Goal: Answer question/provide support

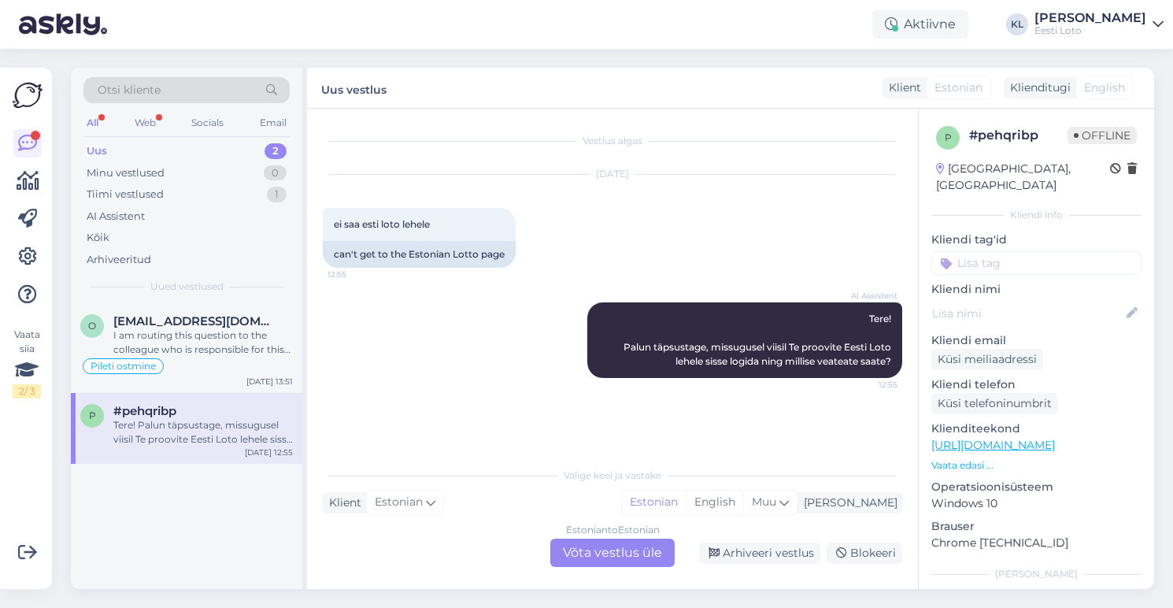
click at [137, 150] on div "Uus 2" at bounding box center [186, 151] width 206 height 22
click at [195, 170] on div "Minu vestlused 0" at bounding box center [186, 173] width 206 height 22
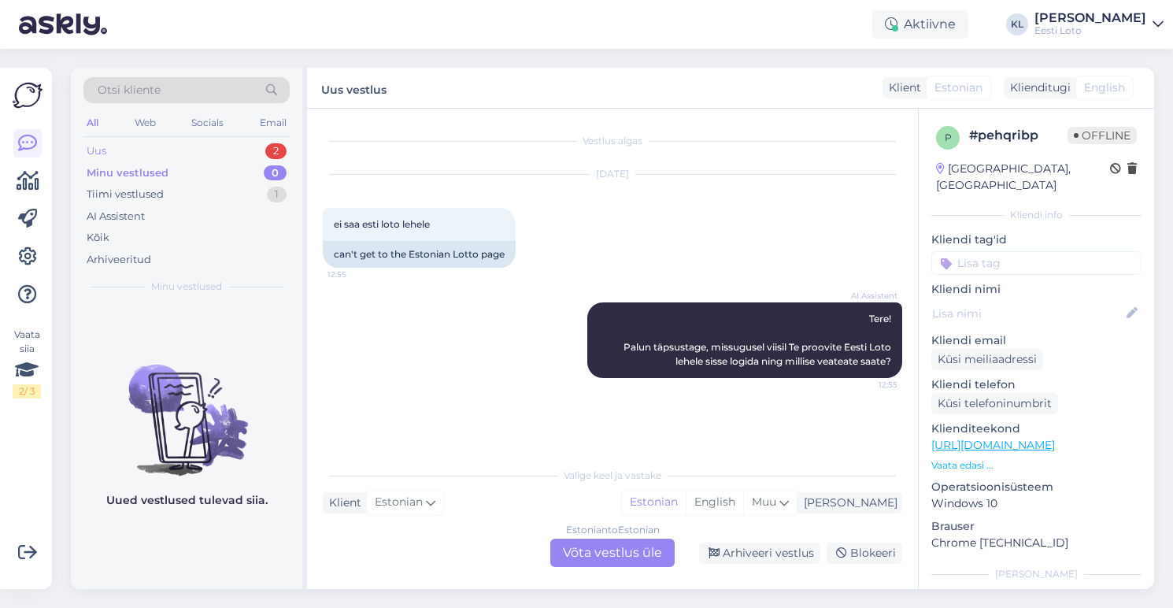
click at [154, 153] on div "Uus 2" at bounding box center [186, 151] width 206 height 22
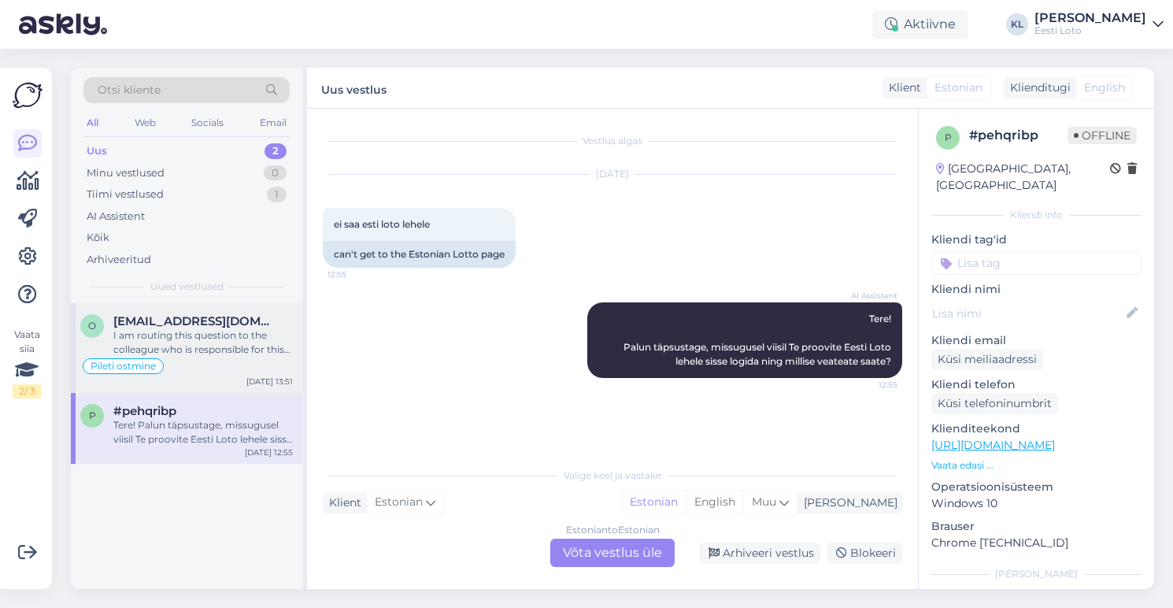
click at [168, 328] on div "I am routing this question to the colleague who is responsible for this topic. …" at bounding box center [202, 342] width 179 height 28
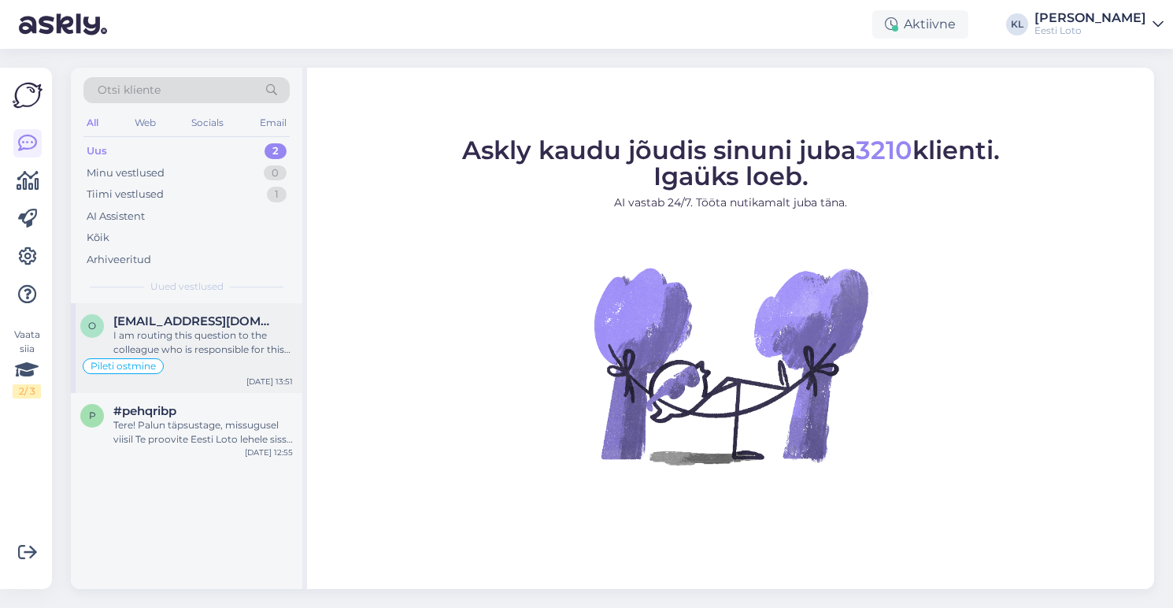
click at [176, 357] on div "Pileti ostmine" at bounding box center [186, 366] width 213 height 19
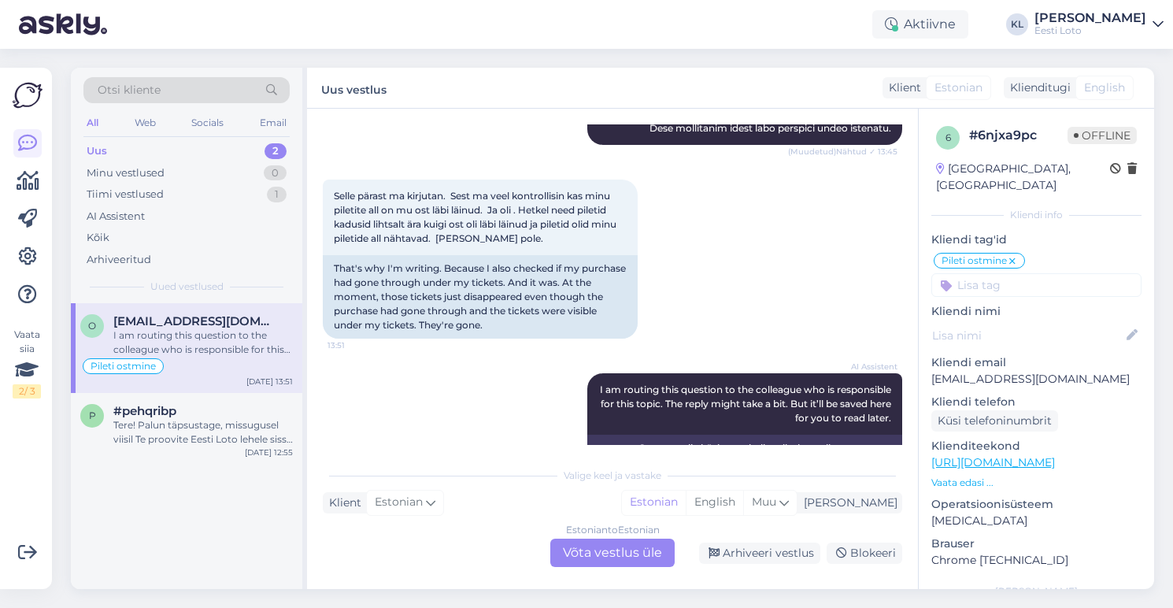
scroll to position [944, 0]
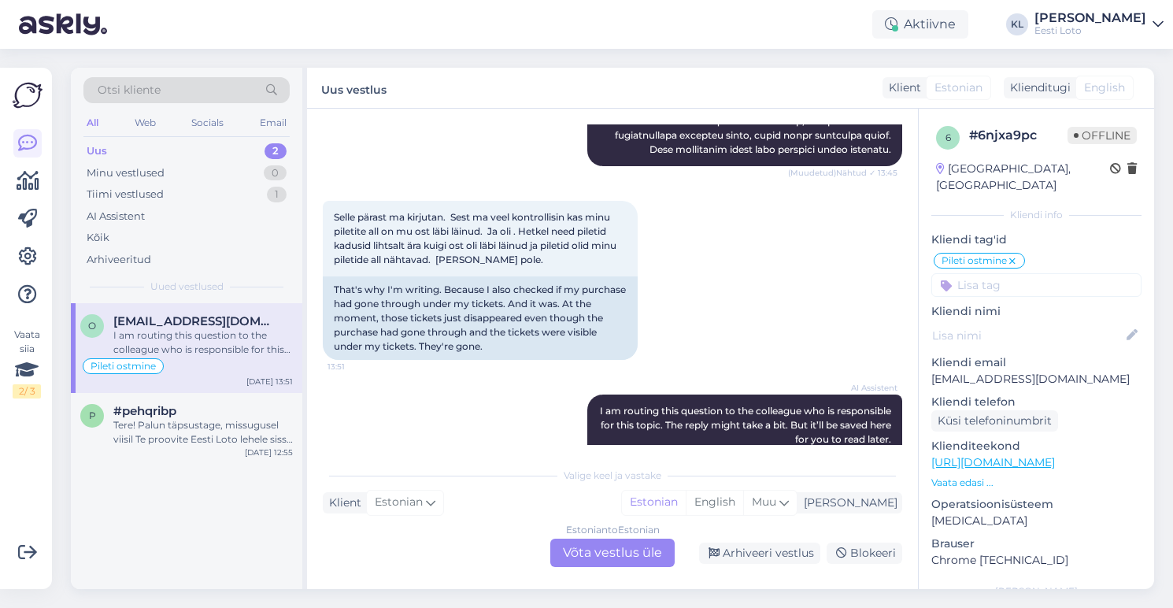
click at [597, 546] on div "Estonian to Estonian Võta vestlus üle" at bounding box center [612, 552] width 124 height 28
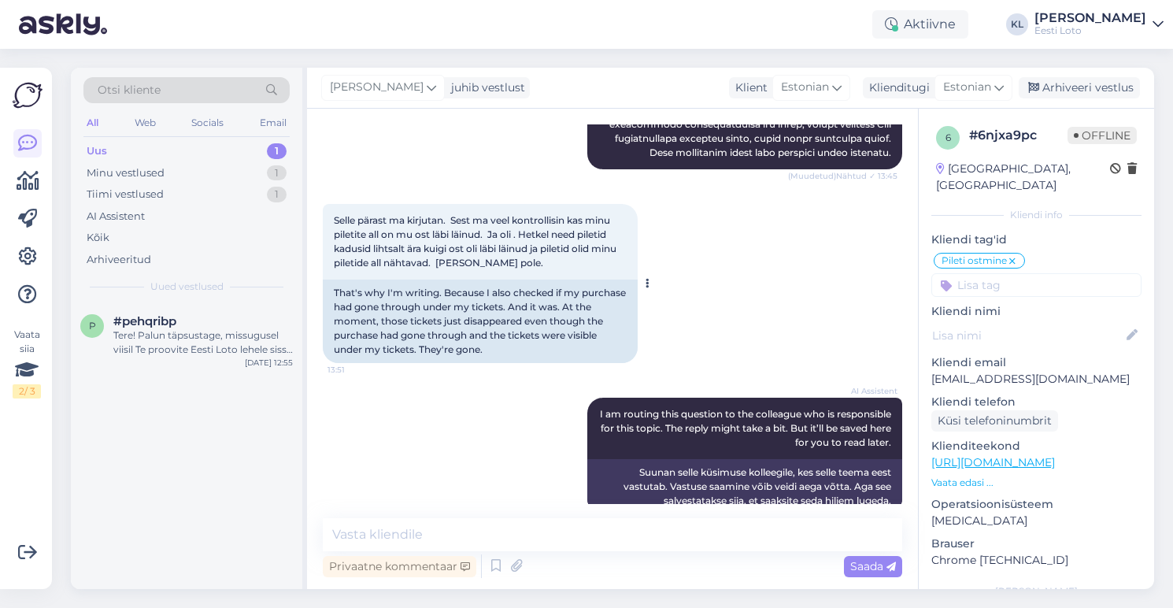
scroll to position [940, 0]
click at [198, 333] on div "Tere! Palun täpsustage, missugusel viisil Te proovite Eesti Loto lehele sisse l…" at bounding box center [202, 342] width 179 height 28
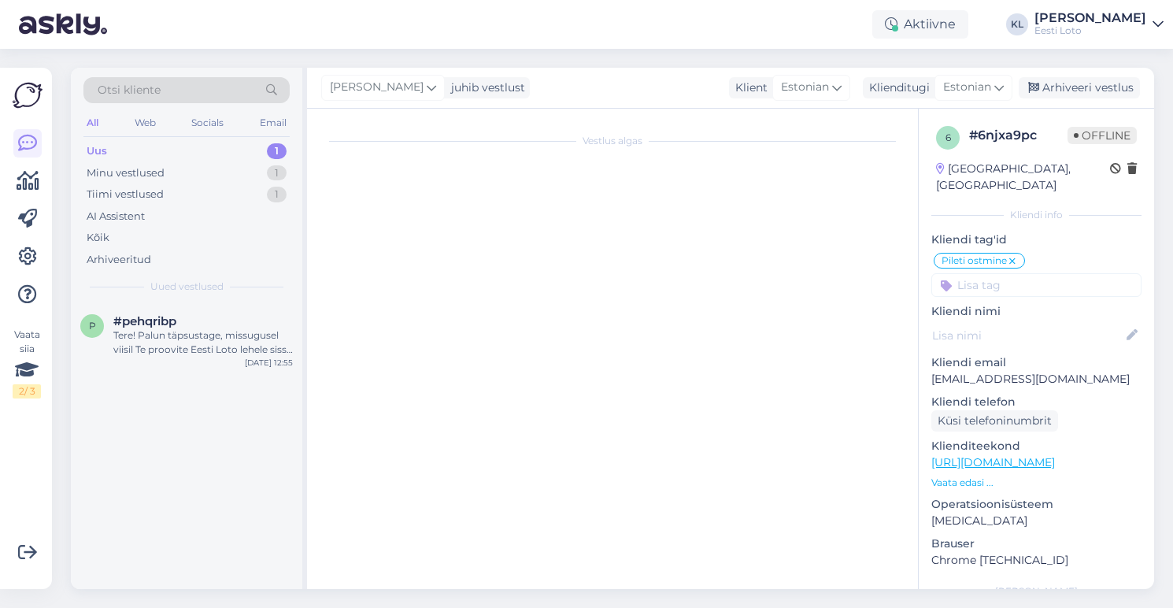
scroll to position [0, 0]
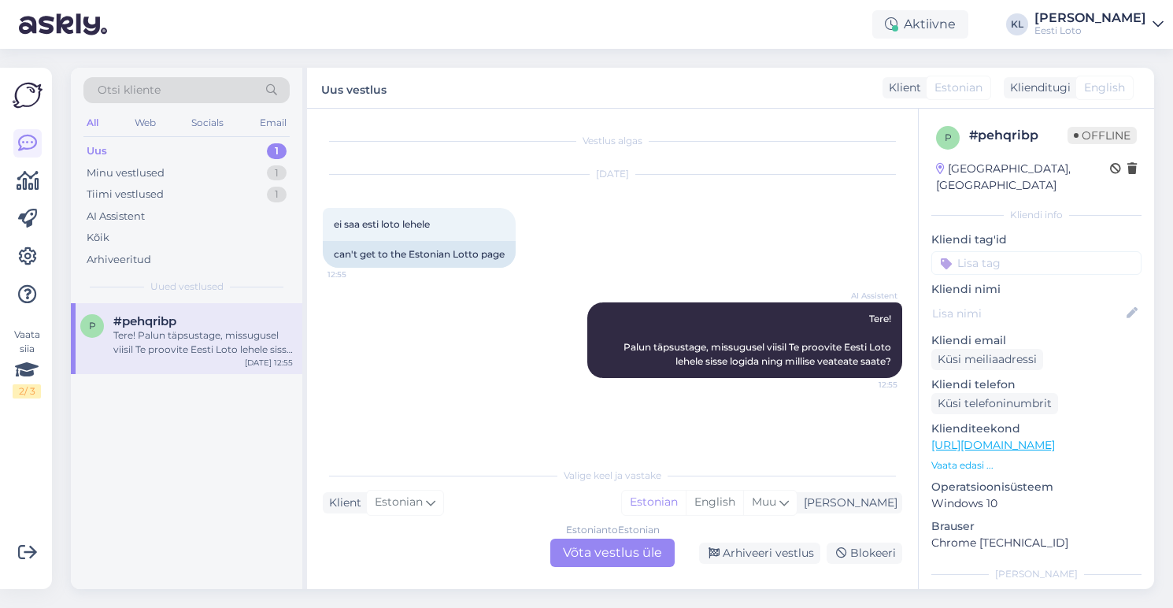
click at [1013, 251] on input at bounding box center [1036, 263] width 210 height 24
type input "Siss"
click at [1035, 301] on span "Sisselogimine" at bounding box center [1036, 305] width 65 height 9
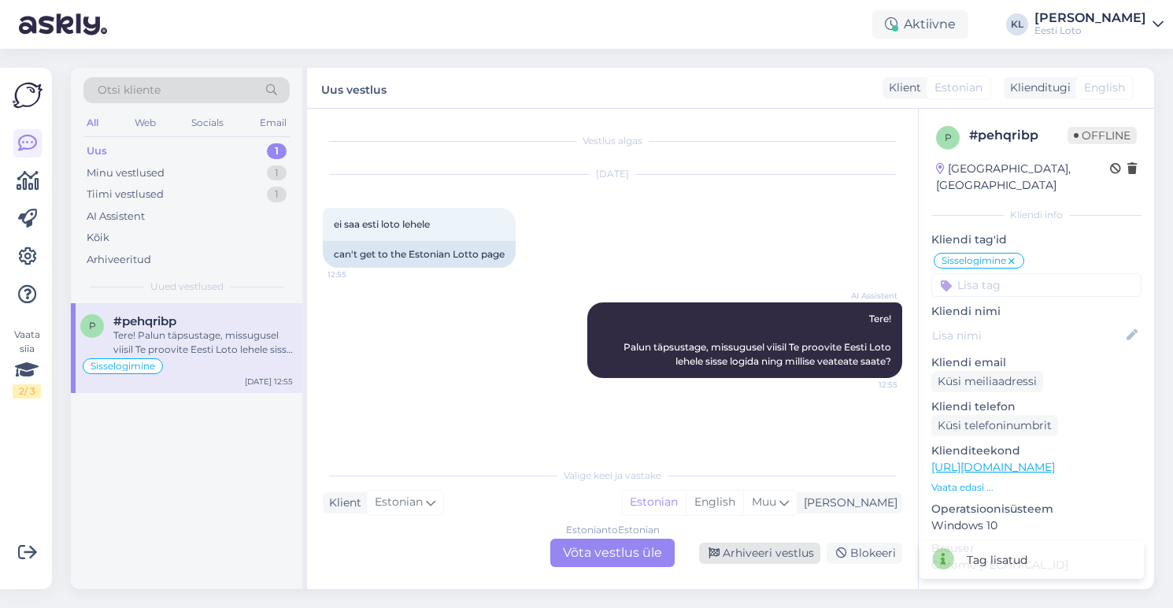
click at [735, 560] on div "Arhiveeri vestlus" at bounding box center [759, 552] width 121 height 21
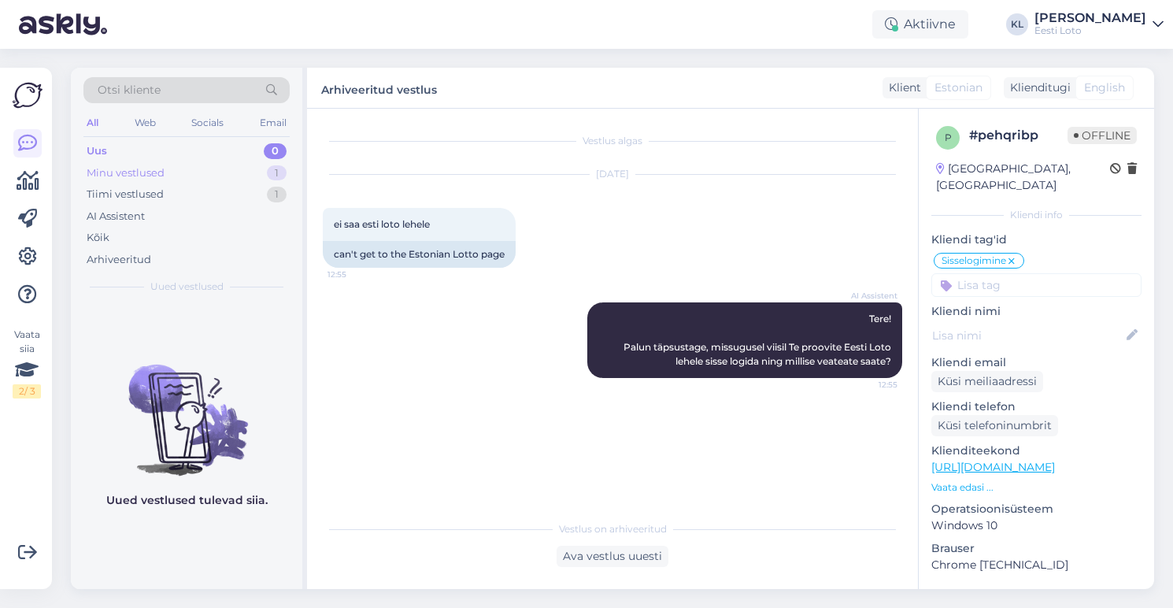
click at [215, 172] on div "Minu vestlused 1" at bounding box center [186, 173] width 206 height 22
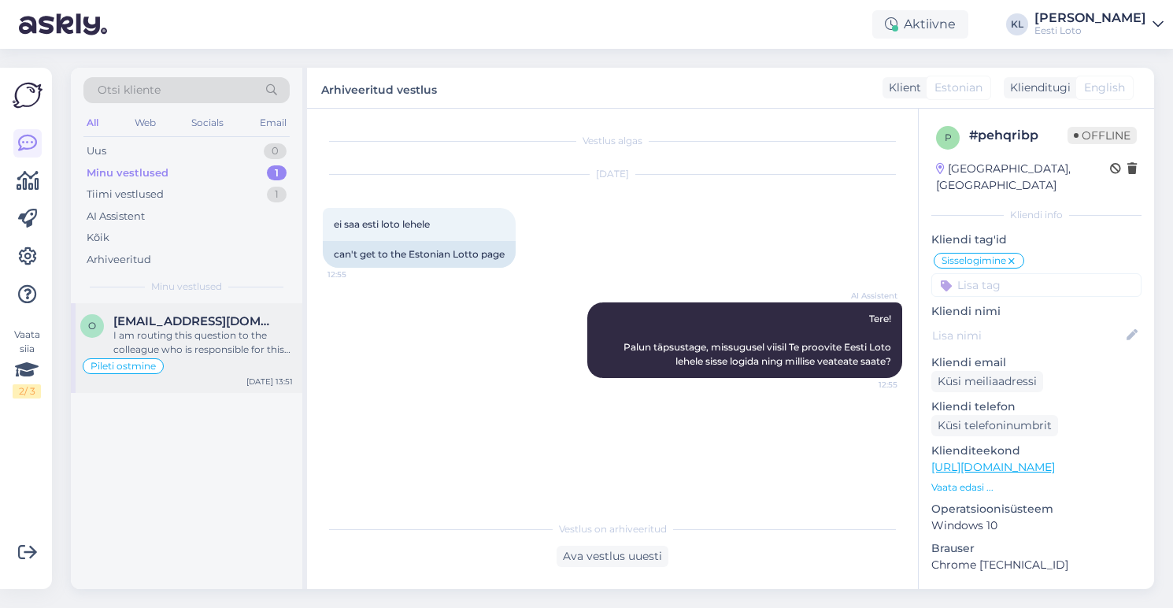
click at [208, 364] on div "Pileti ostmine" at bounding box center [186, 366] width 213 height 19
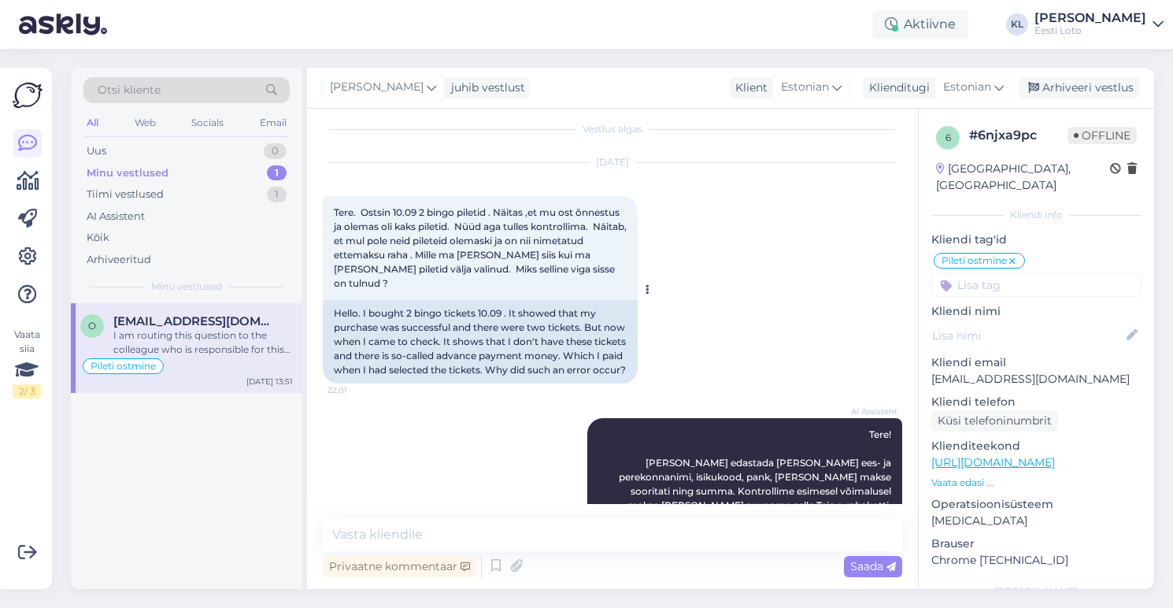
scroll to position [1, 0]
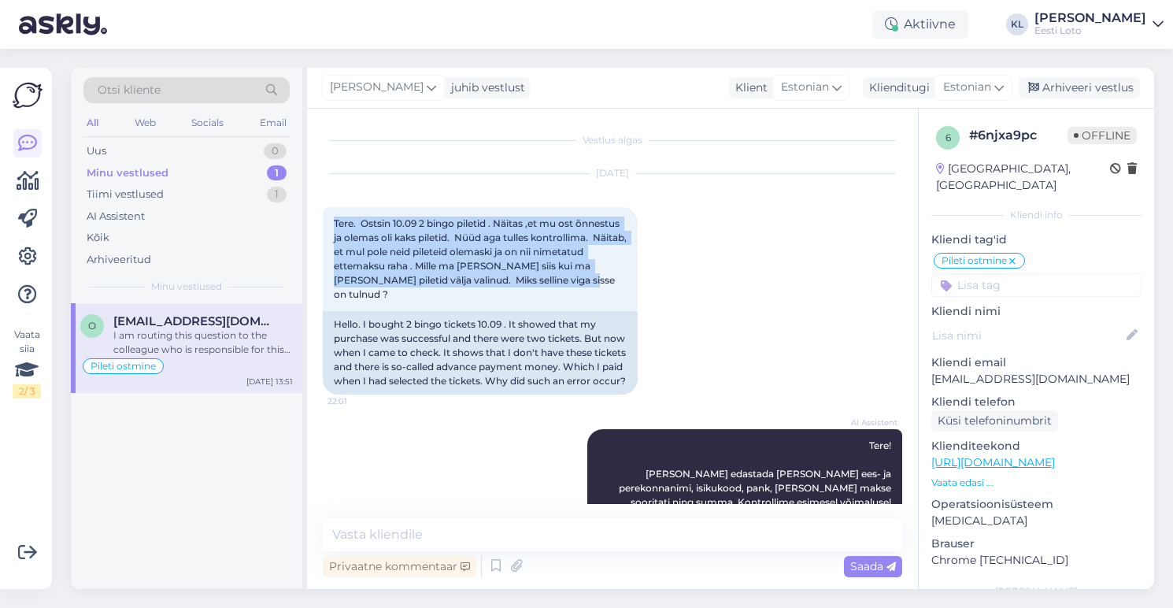
drag, startPoint x: 560, startPoint y: 279, endPoint x: 318, endPoint y: 227, distance: 247.9
click at [318, 227] on div "Vestlus algas [DATE] Tere. Ostsin 10.09 2 bingo piletid . Näitas ,et mu ost õnn…" at bounding box center [612, 349] width 611 height 480
copy span "Tere. Ostsin 10.09 2 bingo piletid . Näitas ,et mu ost õnnestus ja olemas oli k…"
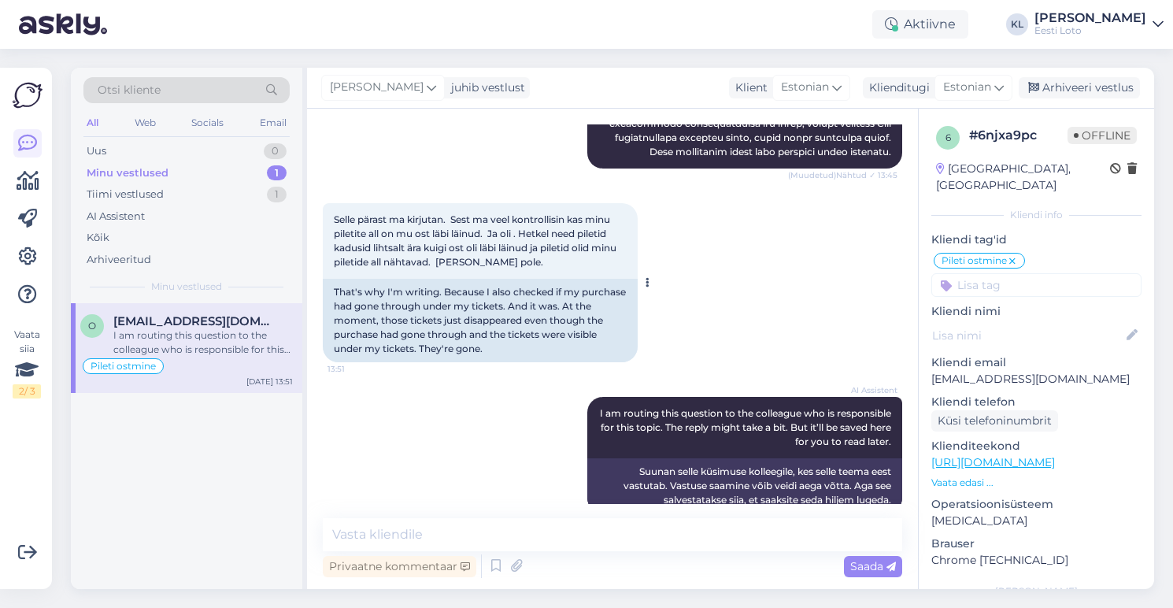
scroll to position [940, 0]
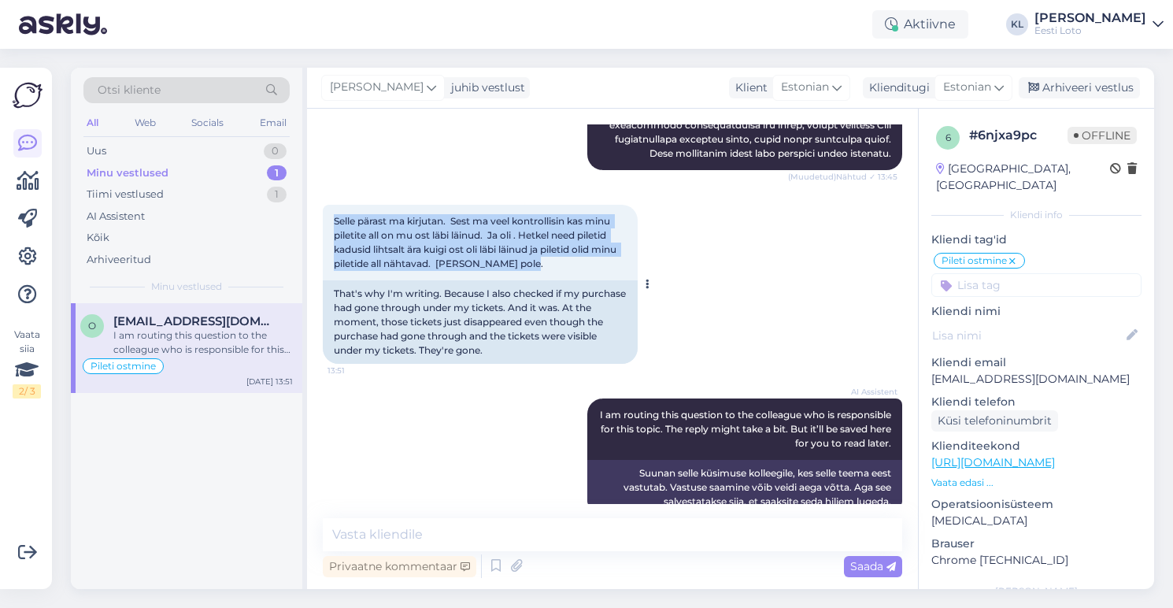
drag, startPoint x: 539, startPoint y: 238, endPoint x: 327, endPoint y: 193, distance: 216.6
click at [327, 205] on div "Selle pärast ma kirjutan. Sest ma veel kontrollisin kas minu piletite all on mu…" at bounding box center [480, 243] width 315 height 76
copy span "Selle pärast ma kirjutan. Sest ma veel kontrollisin kas minu piletite all on mu…"
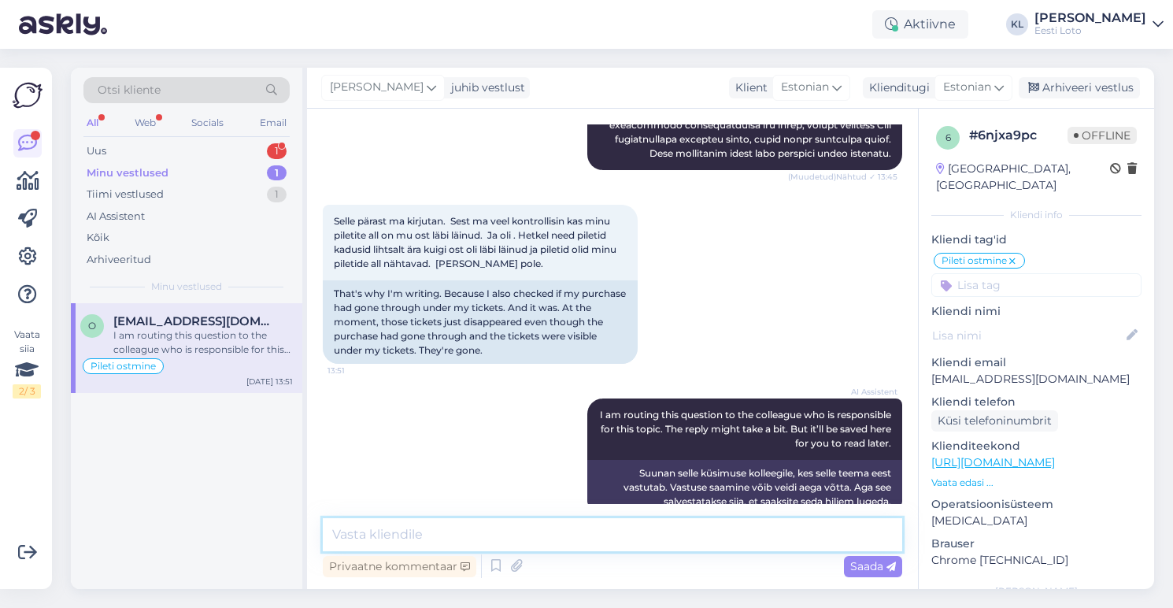
click at [542, 534] on textarea at bounding box center [612, 534] width 579 height 33
paste textarea "Süsteemi ülesehitus välistab olukorra, kus juba „Minu piletid“ vaates nähtaval …"
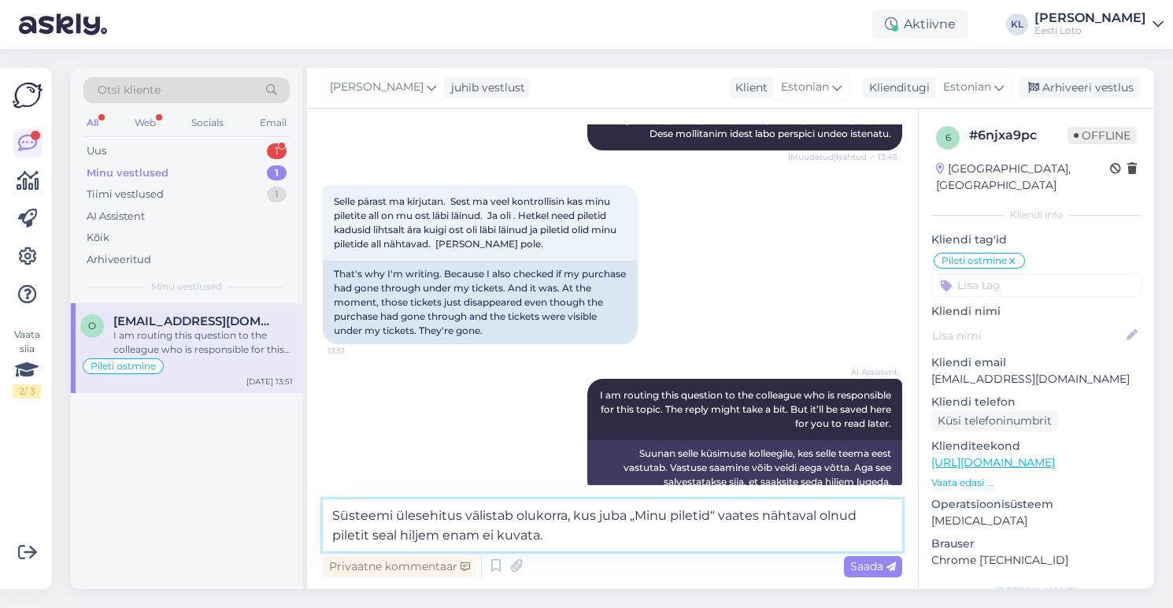
scroll to position [959, 0]
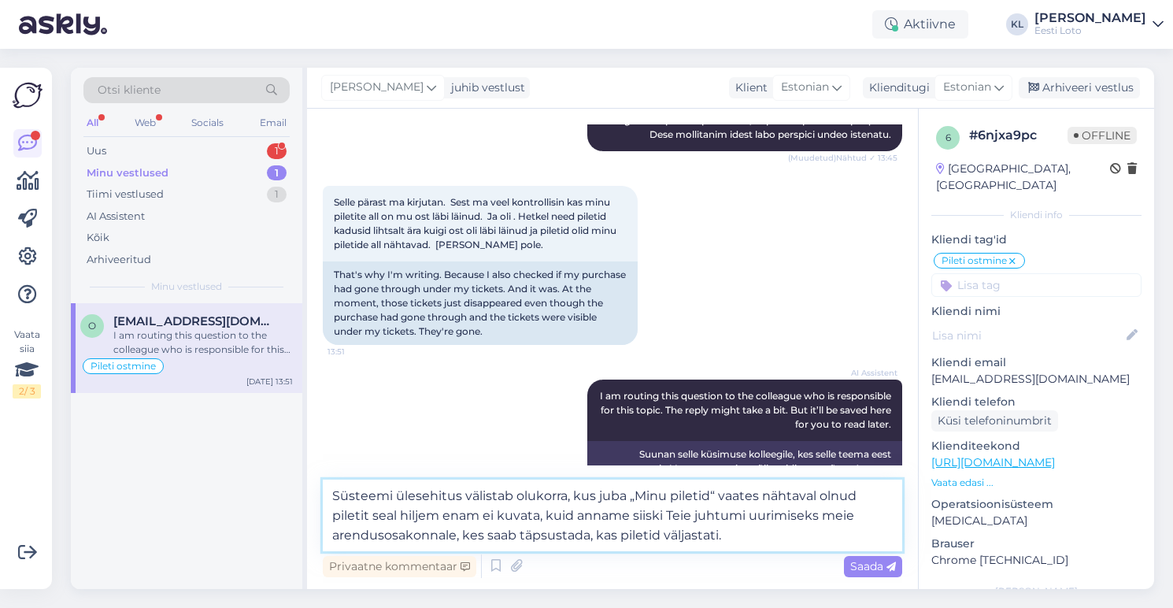
type textarea "Süsteemi ülesehitus välistab olukorra, kus juba „Minu piletid“ vaates nähtaval …"
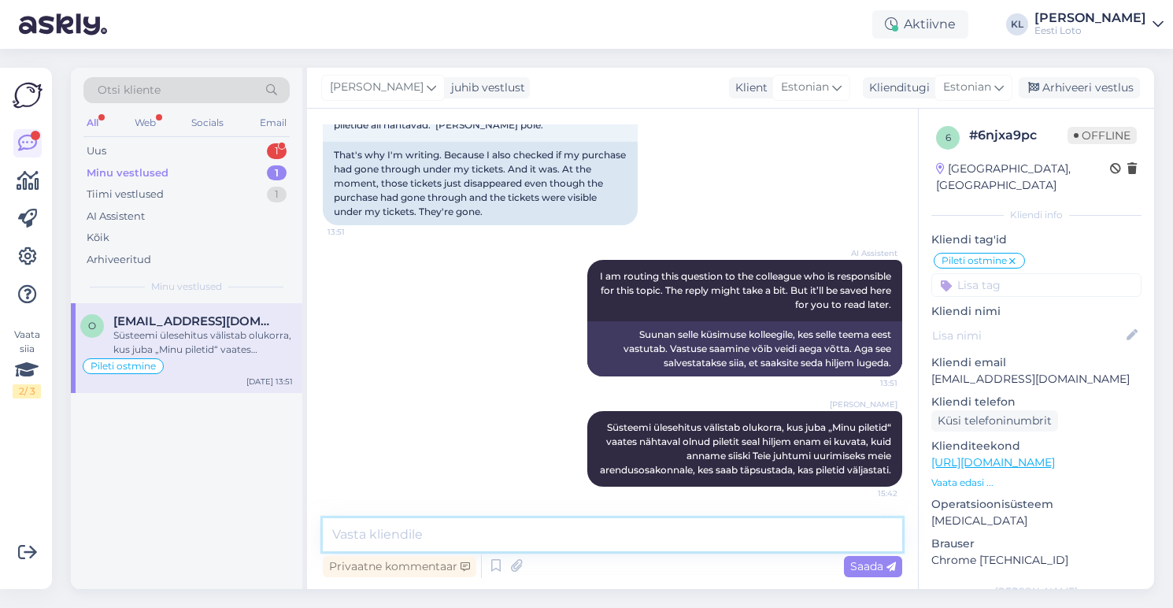
scroll to position [1064, 0]
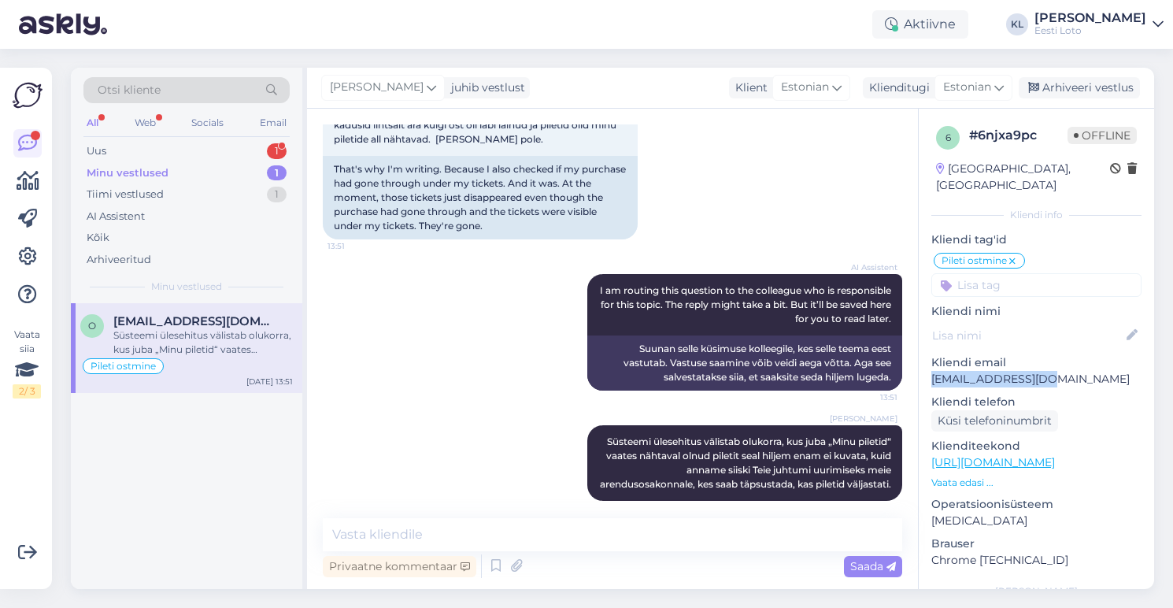
drag, startPoint x: 1069, startPoint y: 363, endPoint x: 926, endPoint y: 364, distance: 143.3
click at [926, 364] on div "6 # 6njxa9pc Offline [GEOGRAPHIC_DATA], [GEOGRAPHIC_DATA] Kliendi info Kliendi …" at bounding box center [1036, 452] width 235 height 686
copy p "[EMAIL_ADDRESS][DOMAIN_NAME]"
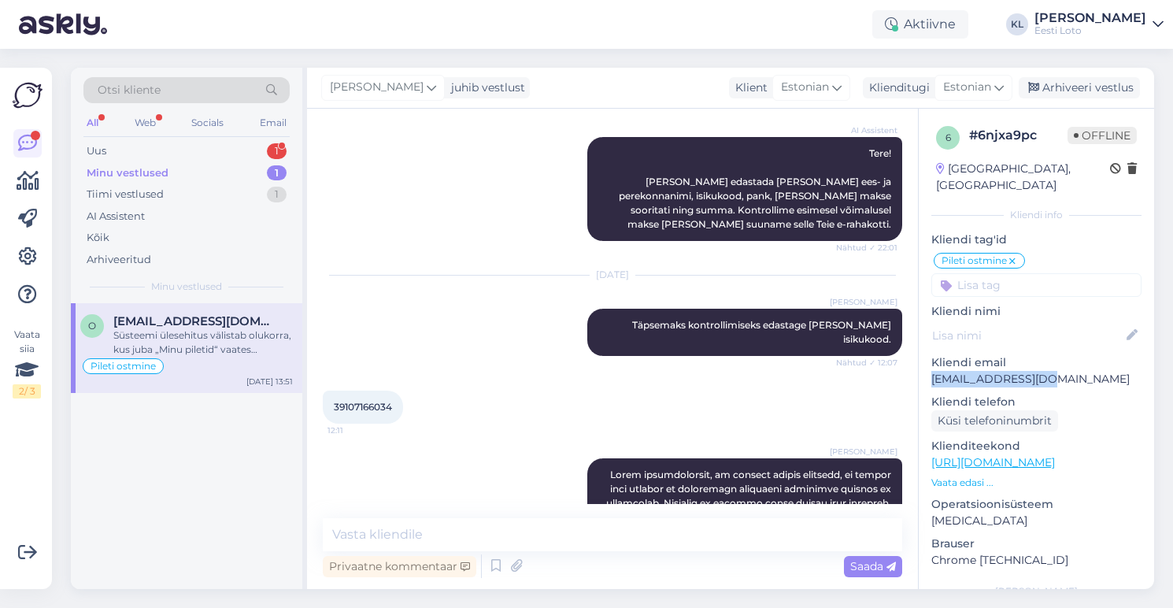
scroll to position [312, 0]
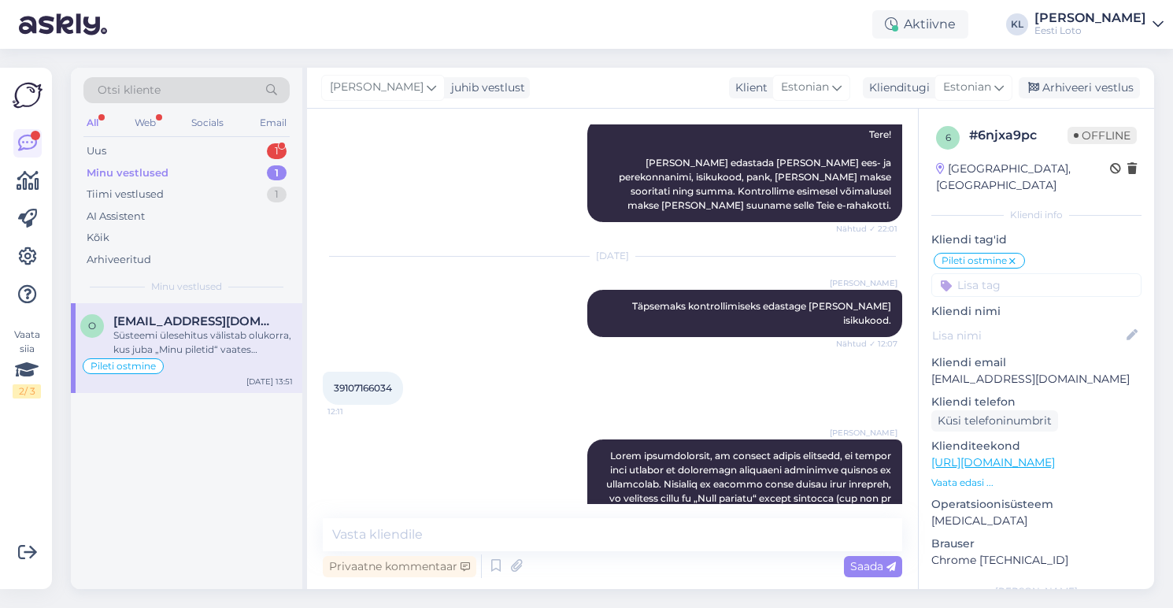
click at [365, 382] on span "39107166034" at bounding box center [363, 388] width 58 height 12
copy div "39107166034 12:11"
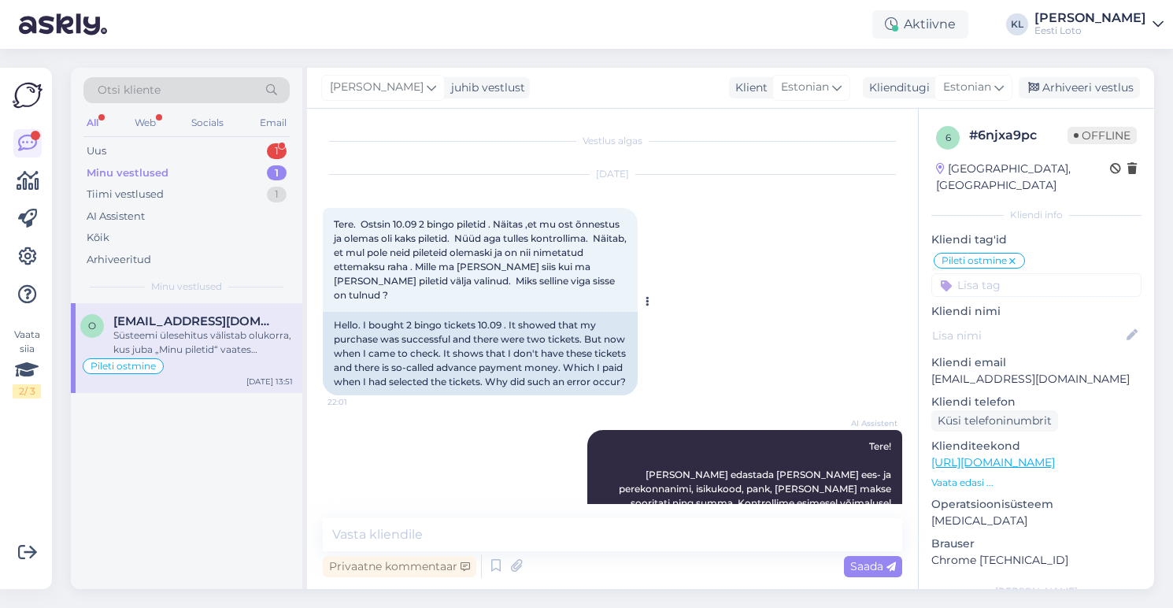
scroll to position [0, 0]
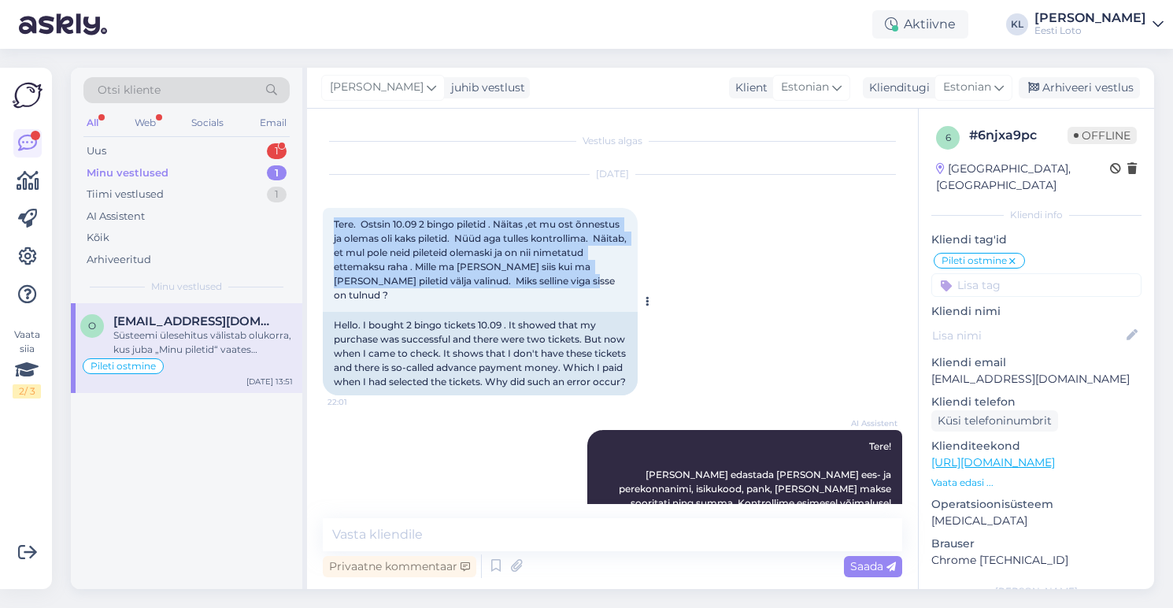
drag, startPoint x: 560, startPoint y: 281, endPoint x: 325, endPoint y: 221, distance: 242.1
click at [325, 221] on div "Tere. Ostsin 10.09 2 bingo piletid . Näitas ,et mu ost õnnestus ja olemas oli k…" at bounding box center [480, 260] width 315 height 104
copy span "Tere. Ostsin 10.09 2 bingo piletid . Näitas ,et mu ost õnnestus ja olemas oli k…"
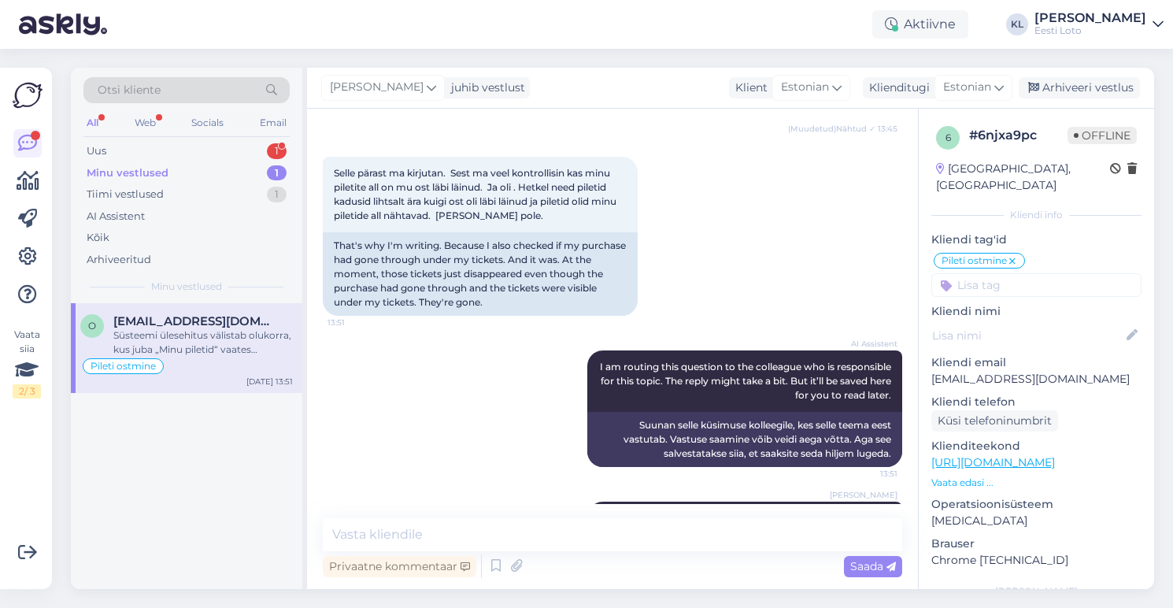
scroll to position [986, 0]
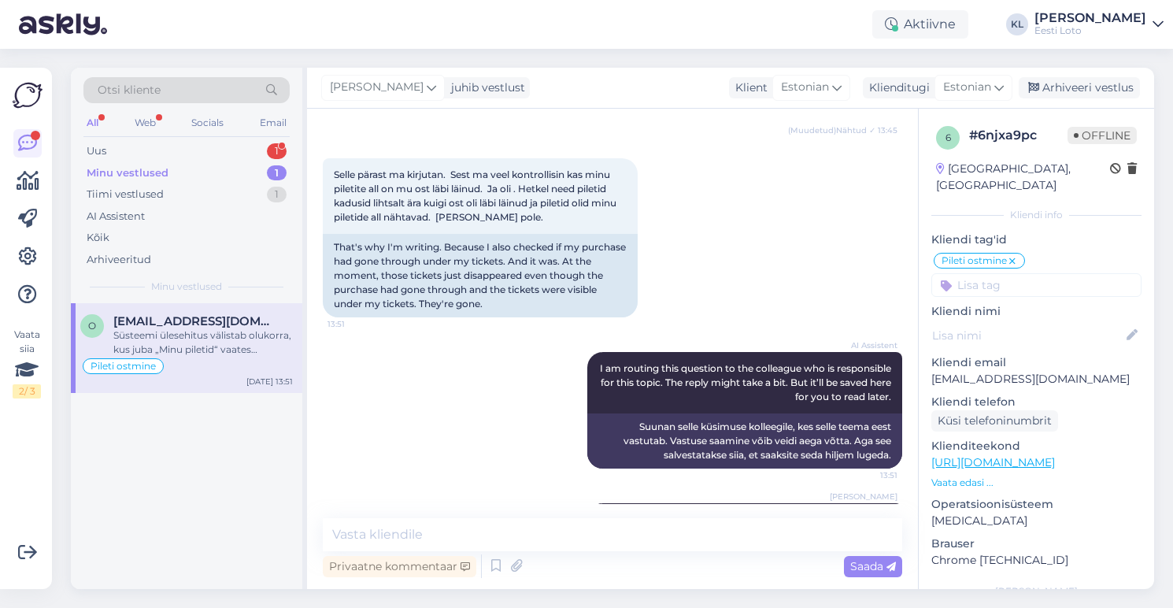
click at [983, 275] on input at bounding box center [1036, 285] width 210 height 24
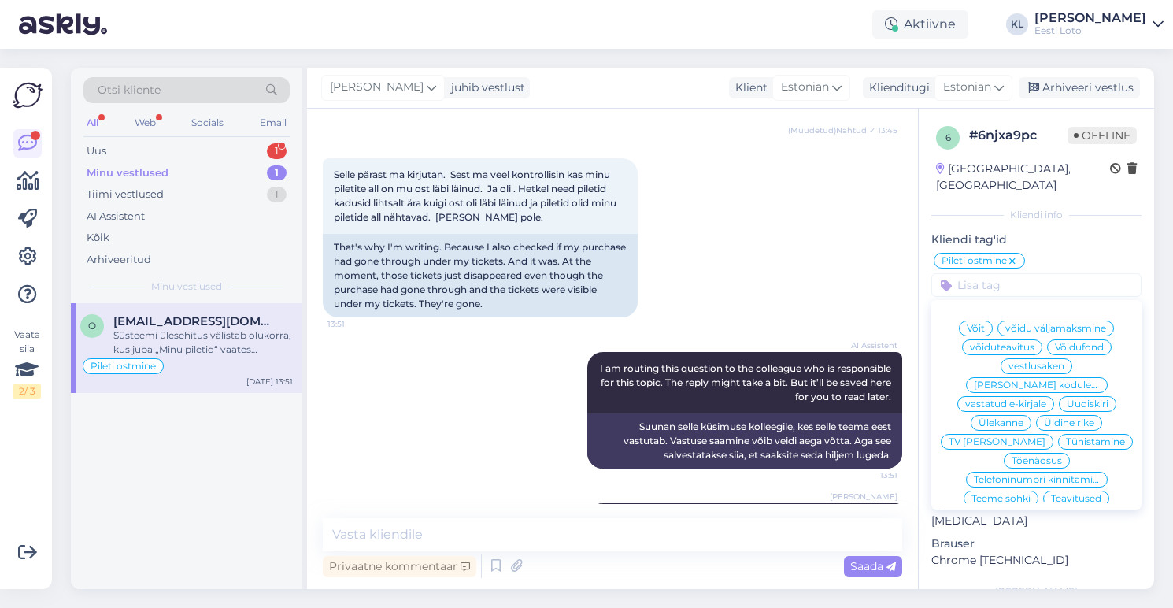
click at [1044, 251] on div "Pileti ostmine [PERSON_NAME] võidu väljamaksmine võiduteavitus Võidufond vestlu…" at bounding box center [1036, 274] width 210 height 46
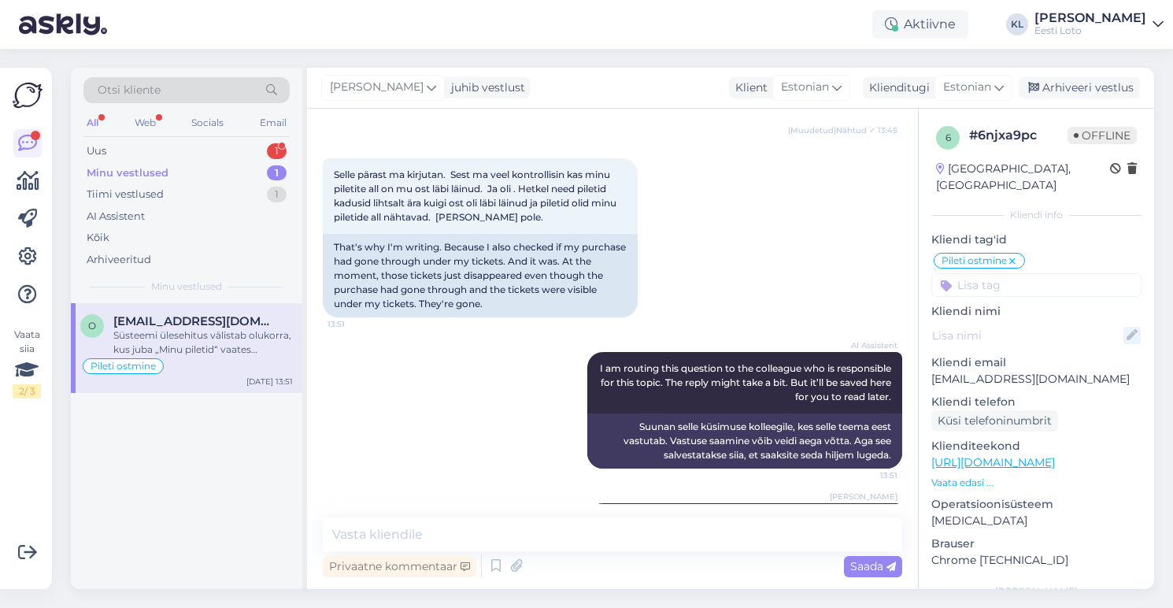
click at [1130, 327] on icon at bounding box center [1131, 335] width 17 height 17
type input "[PERSON_NAME]"
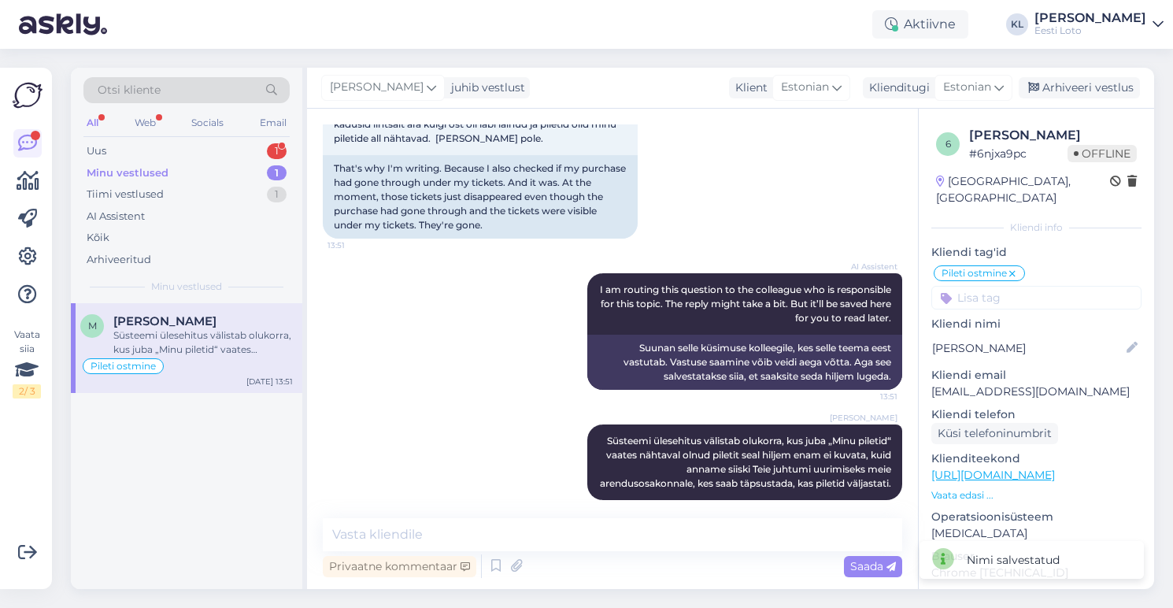
scroll to position [1064, 0]
click at [1067, 89] on div "Arhiveeri vestlus" at bounding box center [1078, 87] width 121 height 21
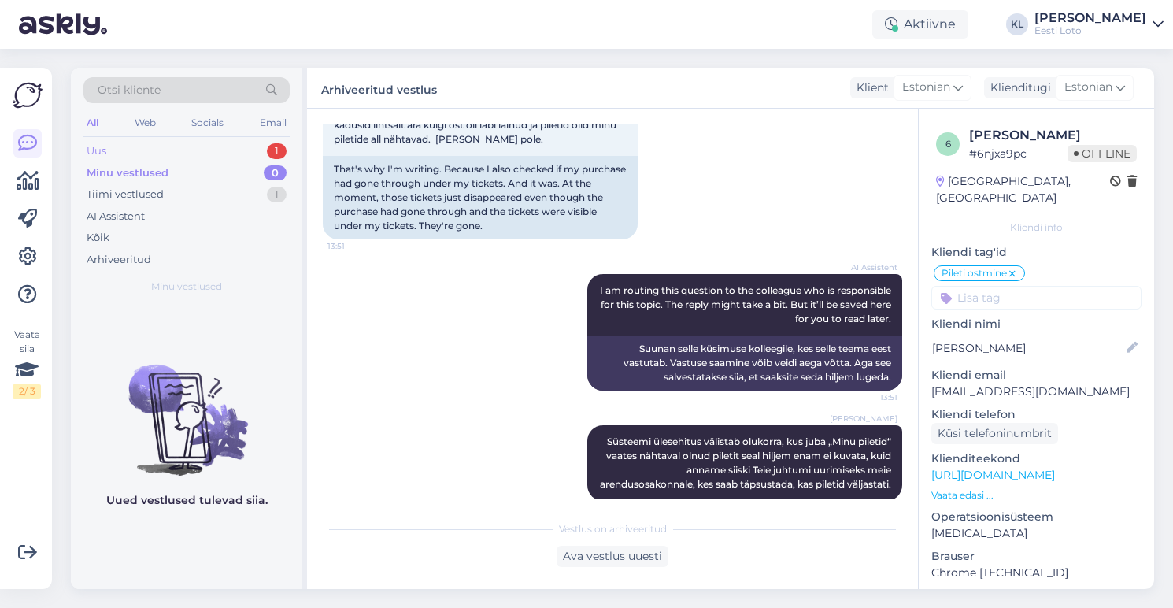
click at [160, 146] on div "Uus 1" at bounding box center [186, 151] width 206 height 22
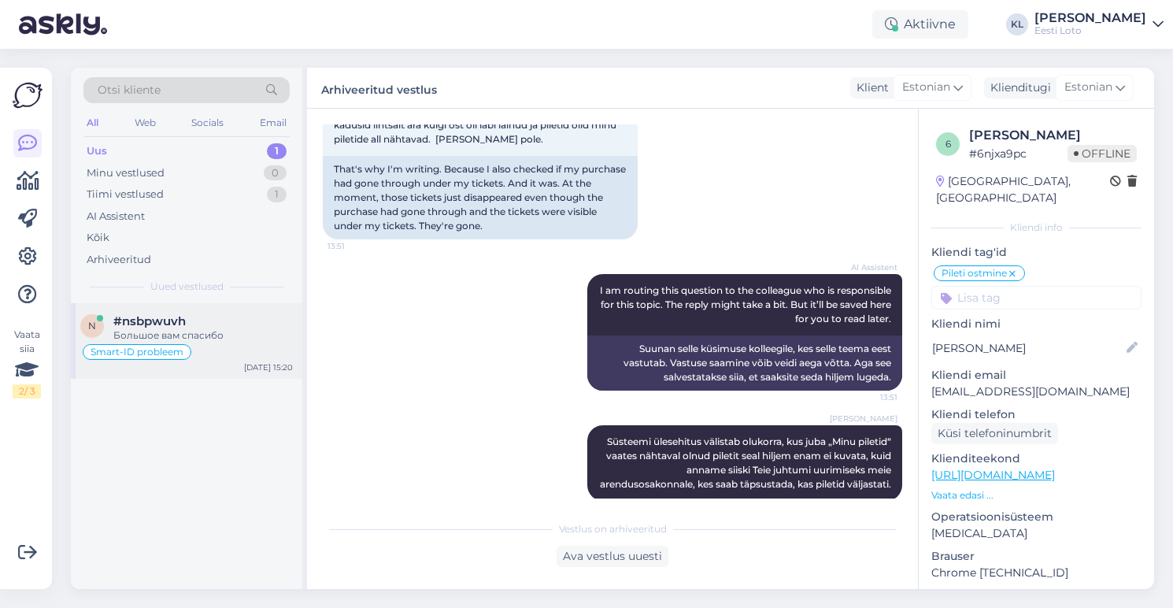
click at [150, 329] on div "Большое вам спасибо" at bounding box center [202, 335] width 179 height 14
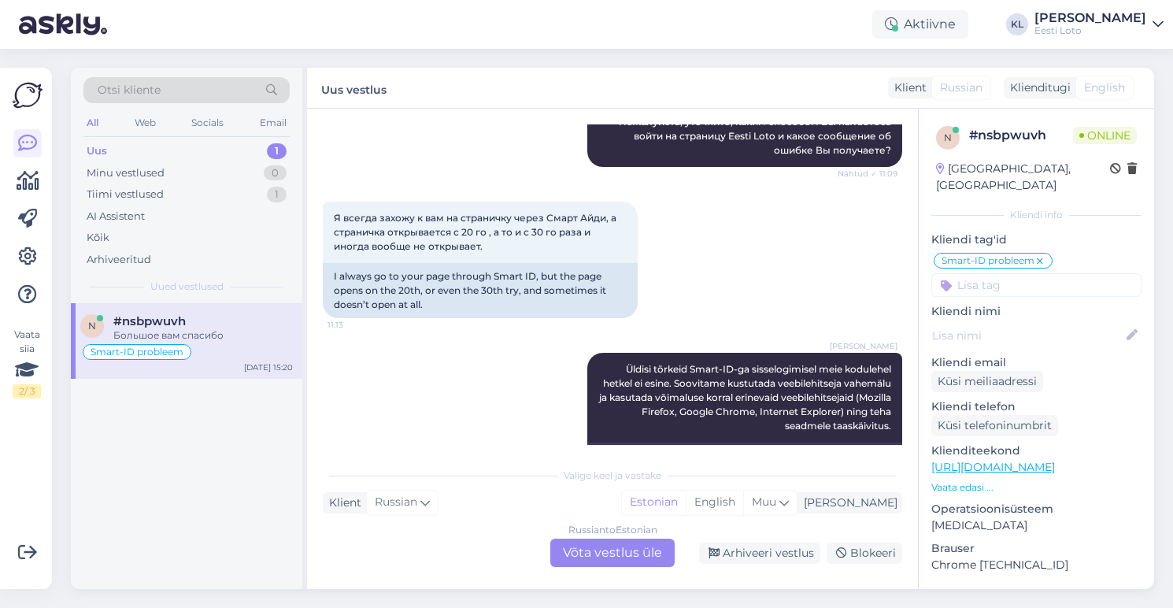
scroll to position [235, 0]
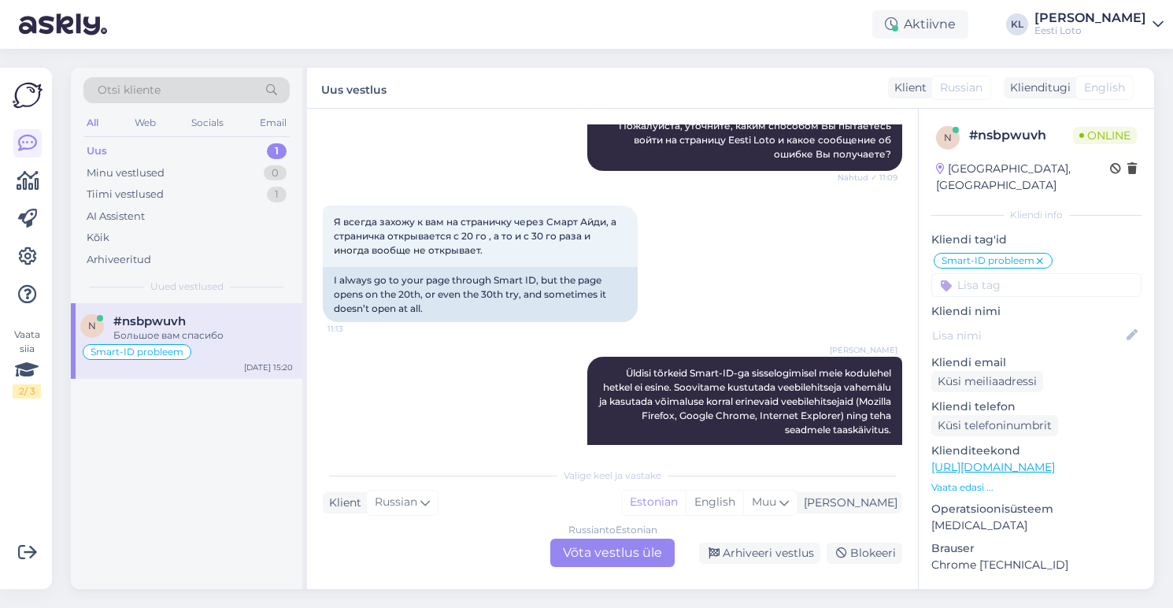
click at [315, 28] on div "Aktiivne KL [PERSON_NAME] Eesti Loto" at bounding box center [586, 24] width 1173 height 49
click at [128, 146] on div "Uus 1" at bounding box center [186, 151] width 206 height 22
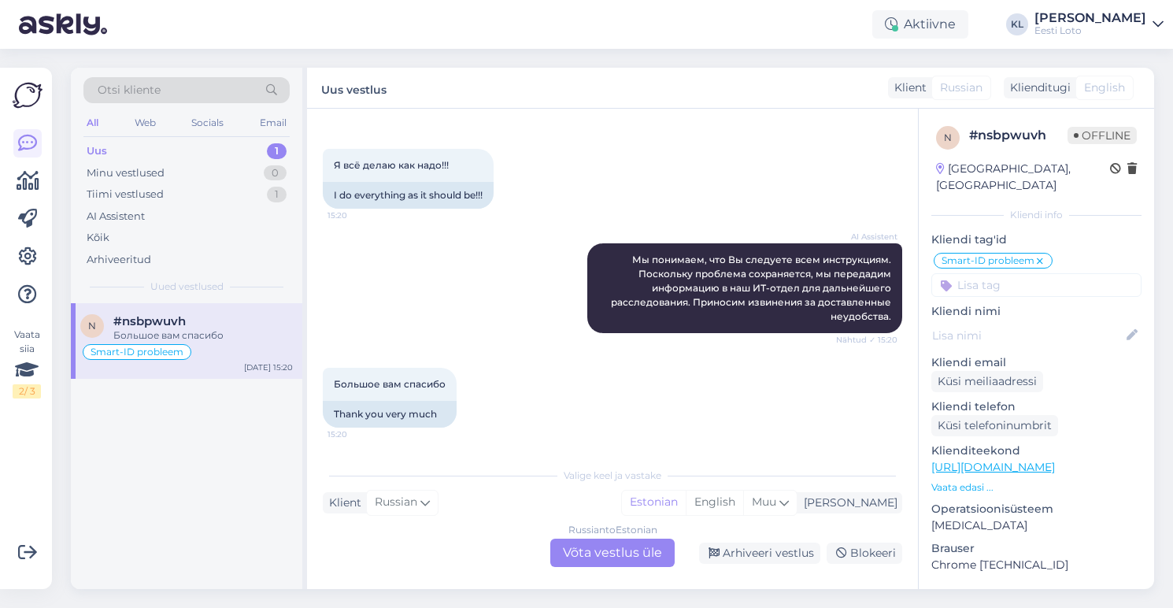
scroll to position [2565, 0]
